Goal: Check status: Check status

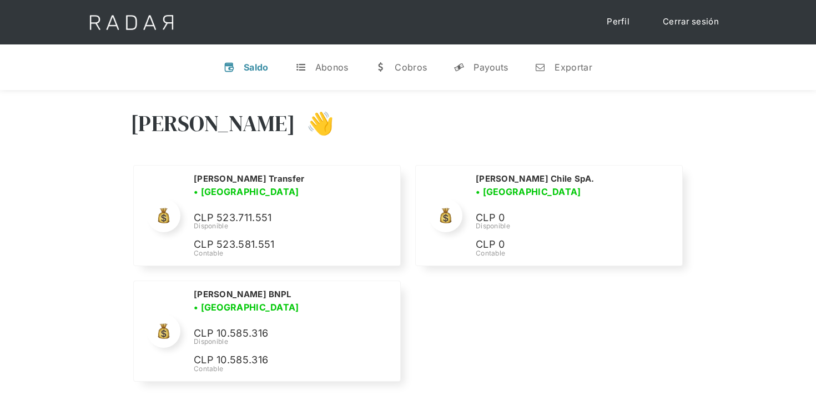
scroll to position [13, 0]
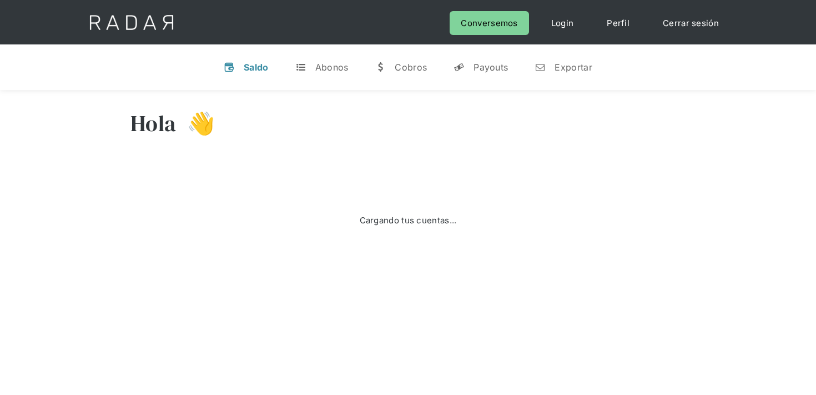
scroll to position [13, 0]
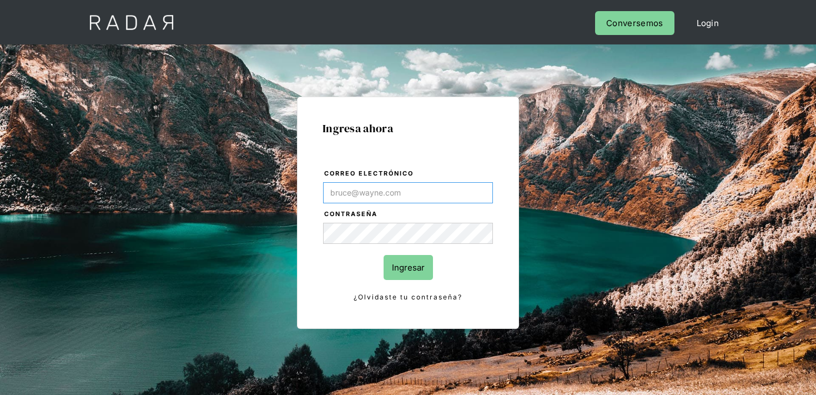
type input "[EMAIL_ADDRESS][PERSON_NAME][DOMAIN_NAME]"
click at [415, 262] on input "Ingresar" at bounding box center [408, 267] width 49 height 25
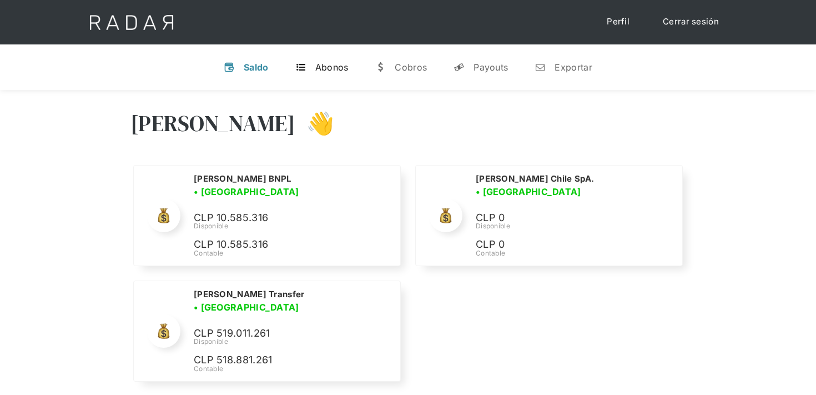
click at [319, 66] on div "Abonos" at bounding box center [331, 67] width 33 height 11
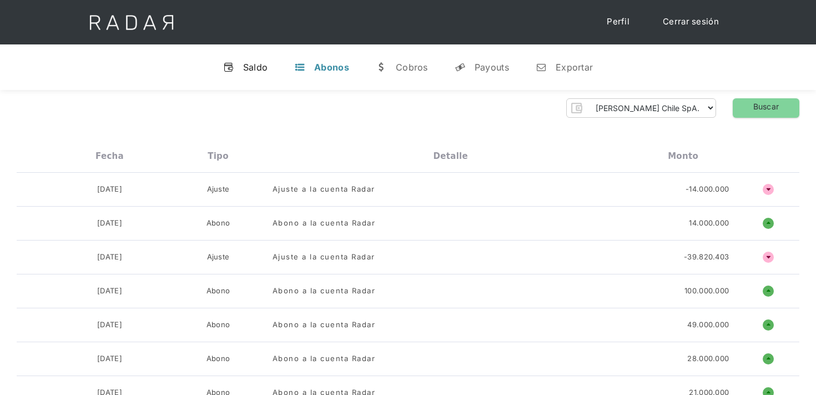
click at [257, 64] on div "Saldo" at bounding box center [255, 67] width 25 height 11
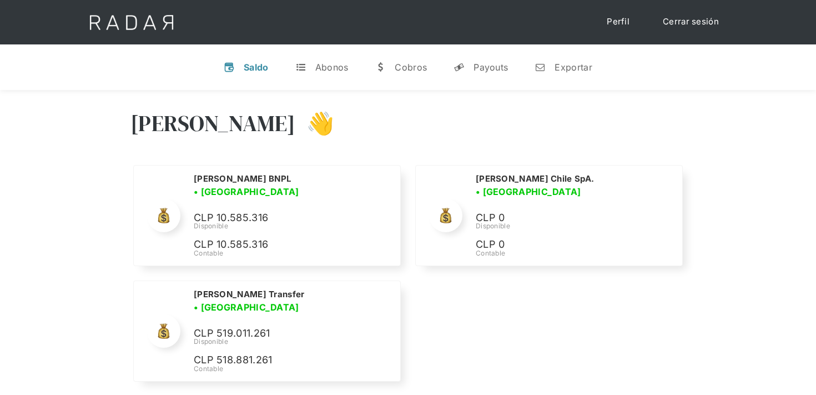
click at [257, 64] on div "Saldo" at bounding box center [256, 67] width 25 height 11
click at [694, 21] on link "Cerrar sesión" at bounding box center [691, 22] width 78 height 22
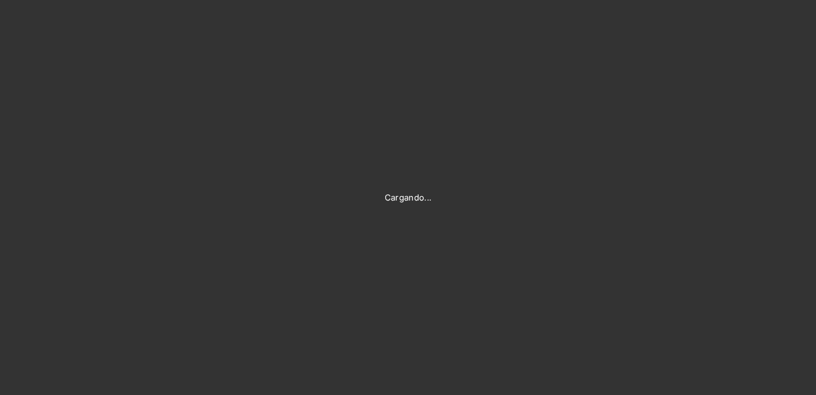
type input "[EMAIL_ADDRESS][PERSON_NAME][DOMAIN_NAME]"
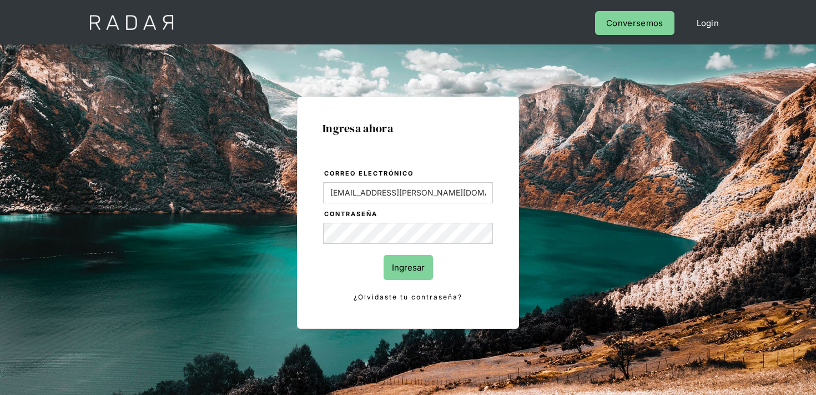
click at [424, 264] on input "Ingresar" at bounding box center [408, 267] width 49 height 25
